Goal: Task Accomplishment & Management: Complete application form

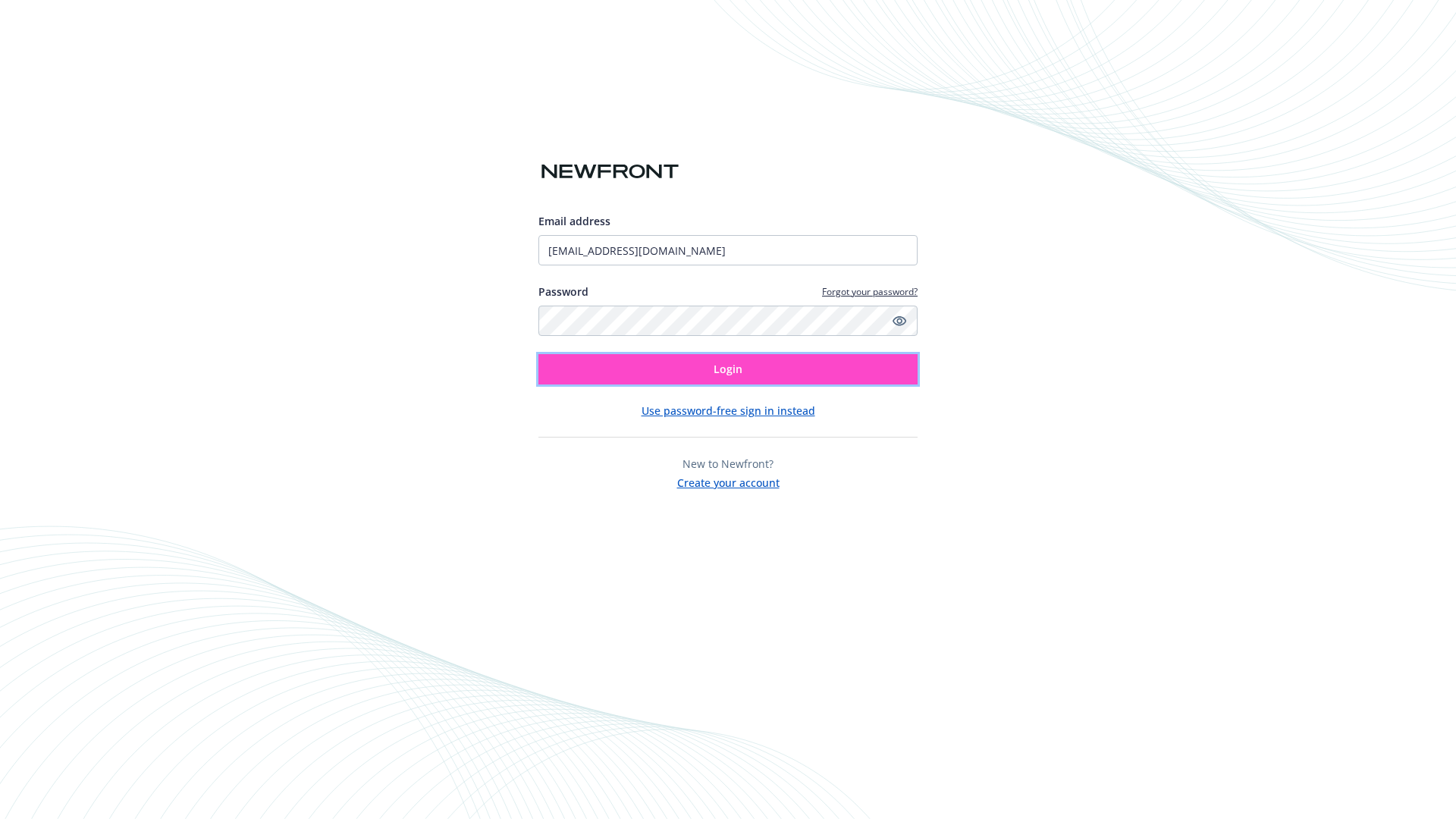
click at [728, 369] on span "Login" at bounding box center [728, 368] width 28 height 15
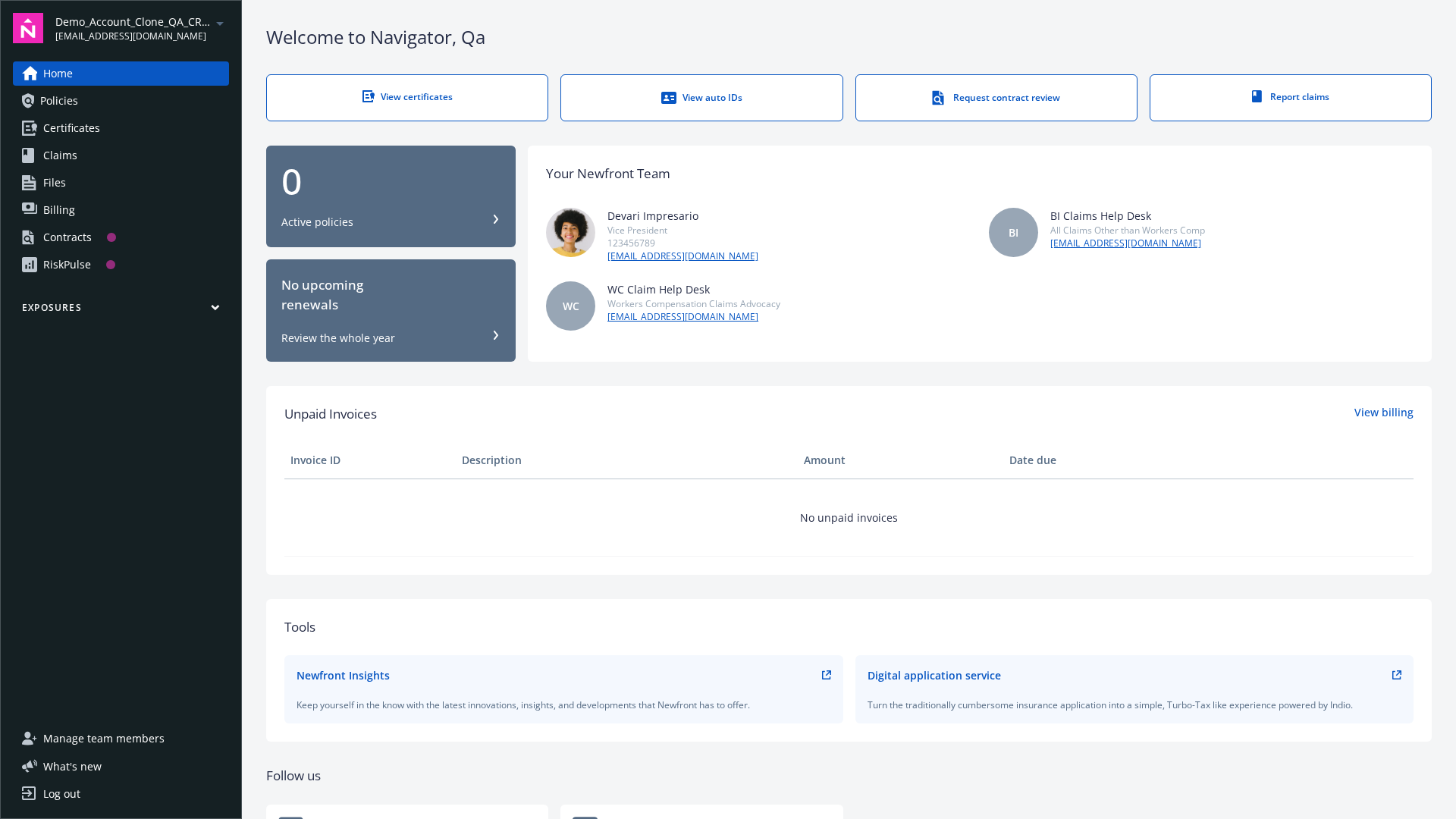
click at [141, 28] on span "Demo_Account_Clone_QA_CR_Tests_Prospect" at bounding box center [133, 22] width 155 height 16
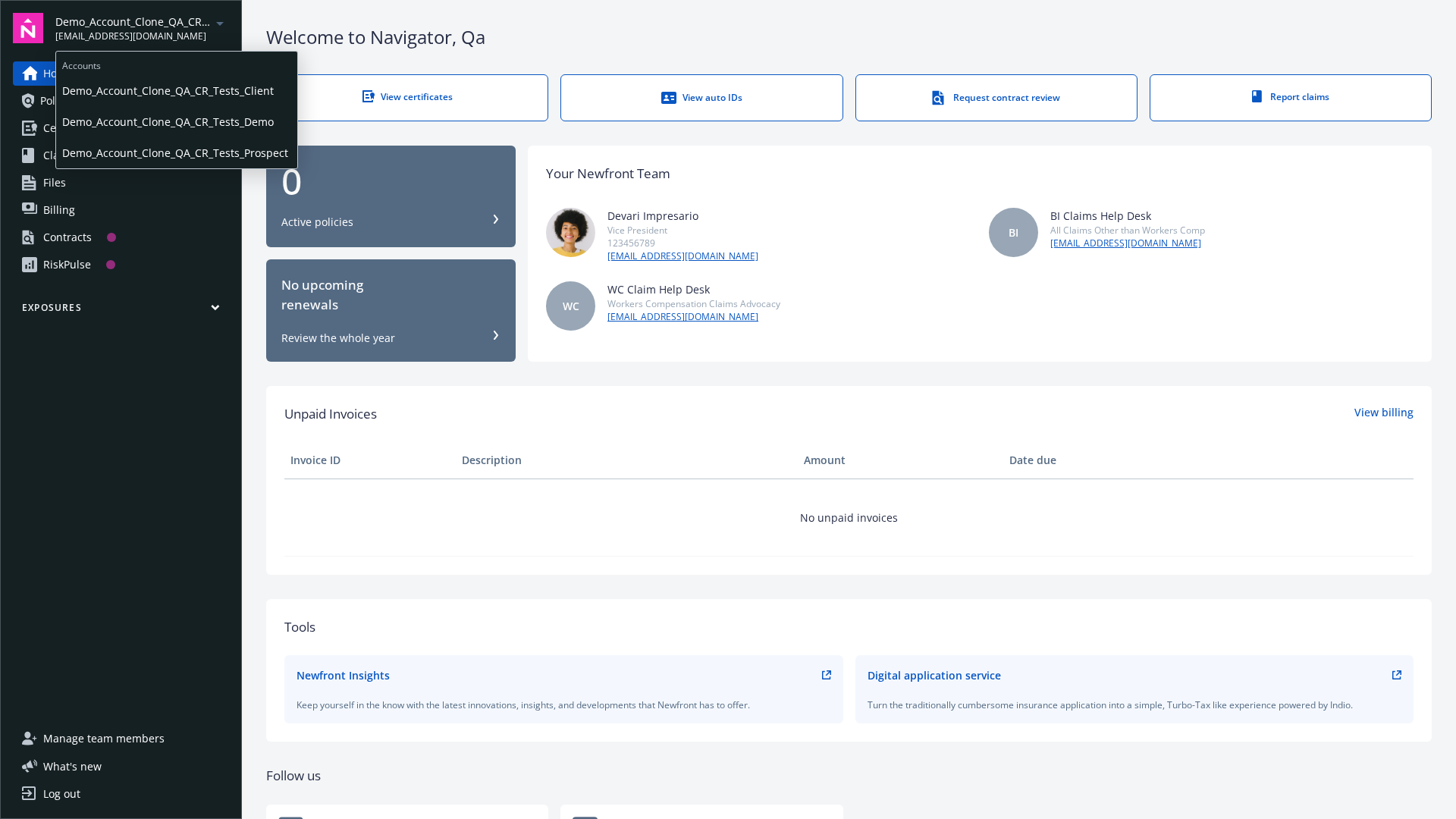
click at [175, 90] on span "Demo_Account_Clone_QA_CR_Tests_Client" at bounding box center [176, 90] width 229 height 31
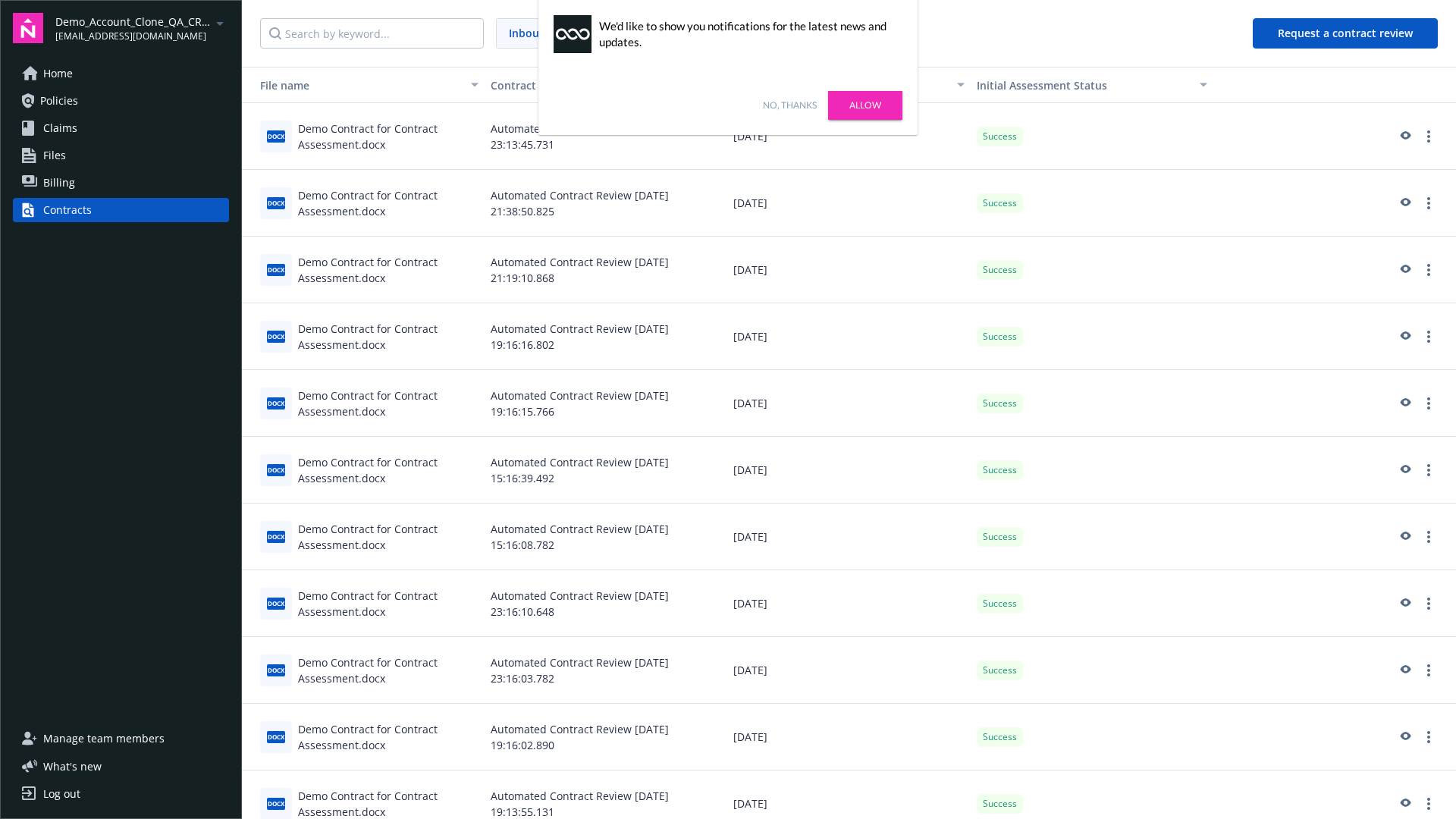
click at [789, 105] on link "No, thanks" at bounding box center [789, 105] width 54 height 14
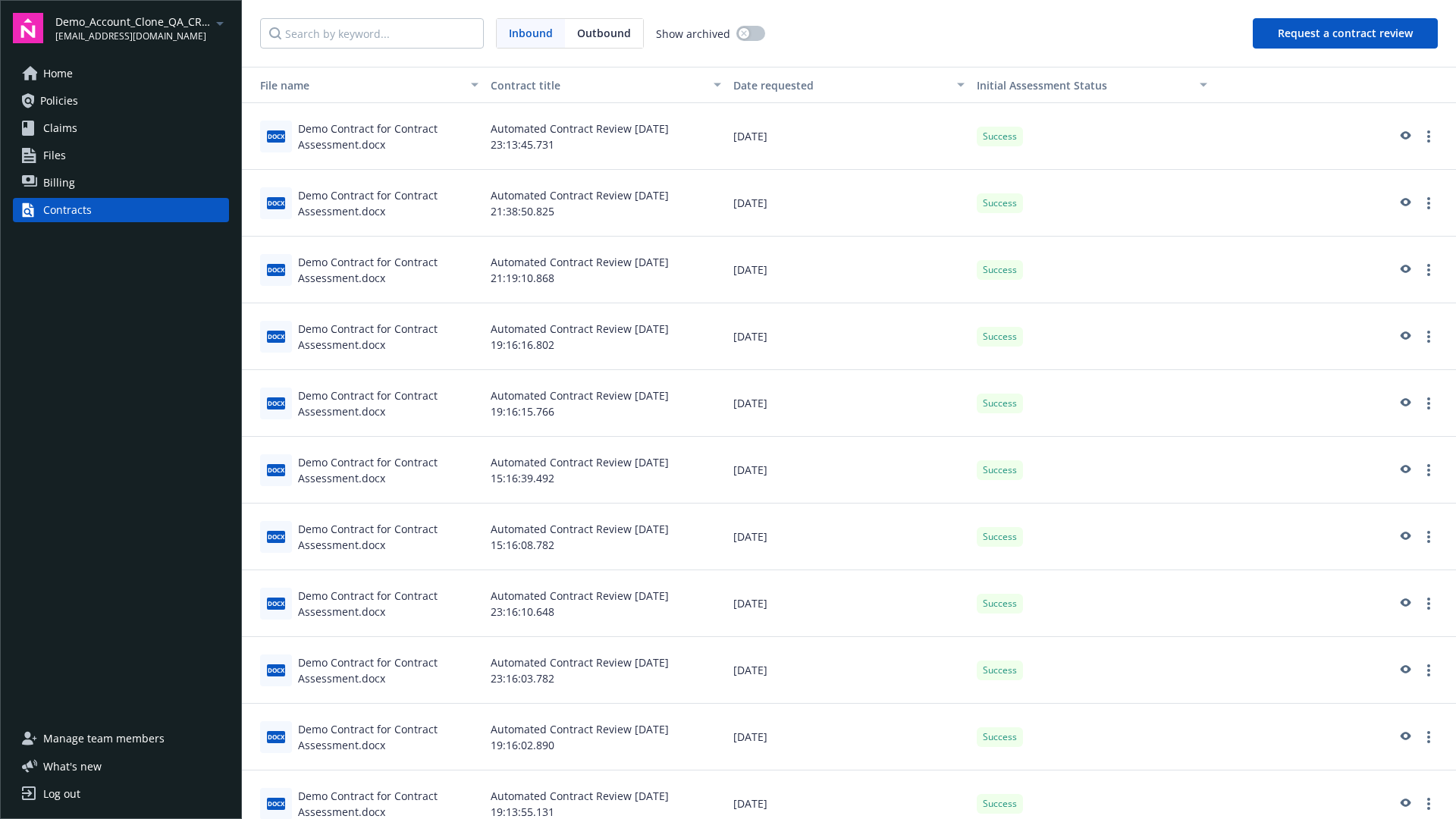
click at [1346, 33] on button "Request a contract review" at bounding box center [1345, 33] width 185 height 30
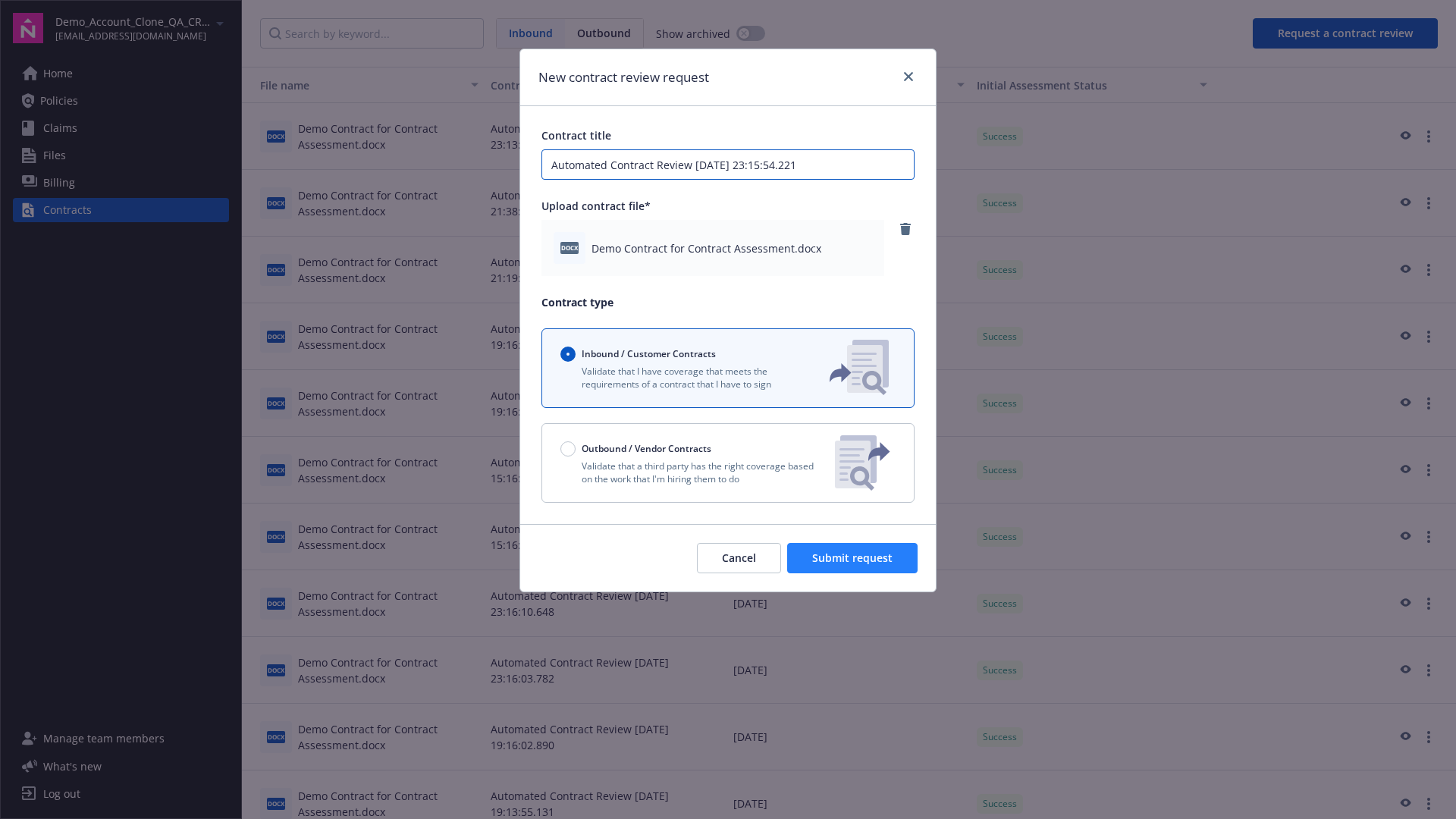
type input "Automated Contract Review 08-21-2025 23:15:54.221"
click at [853, 559] on span "Submit request" at bounding box center [852, 558] width 81 height 15
